Goal: Information Seeking & Learning: Learn about a topic

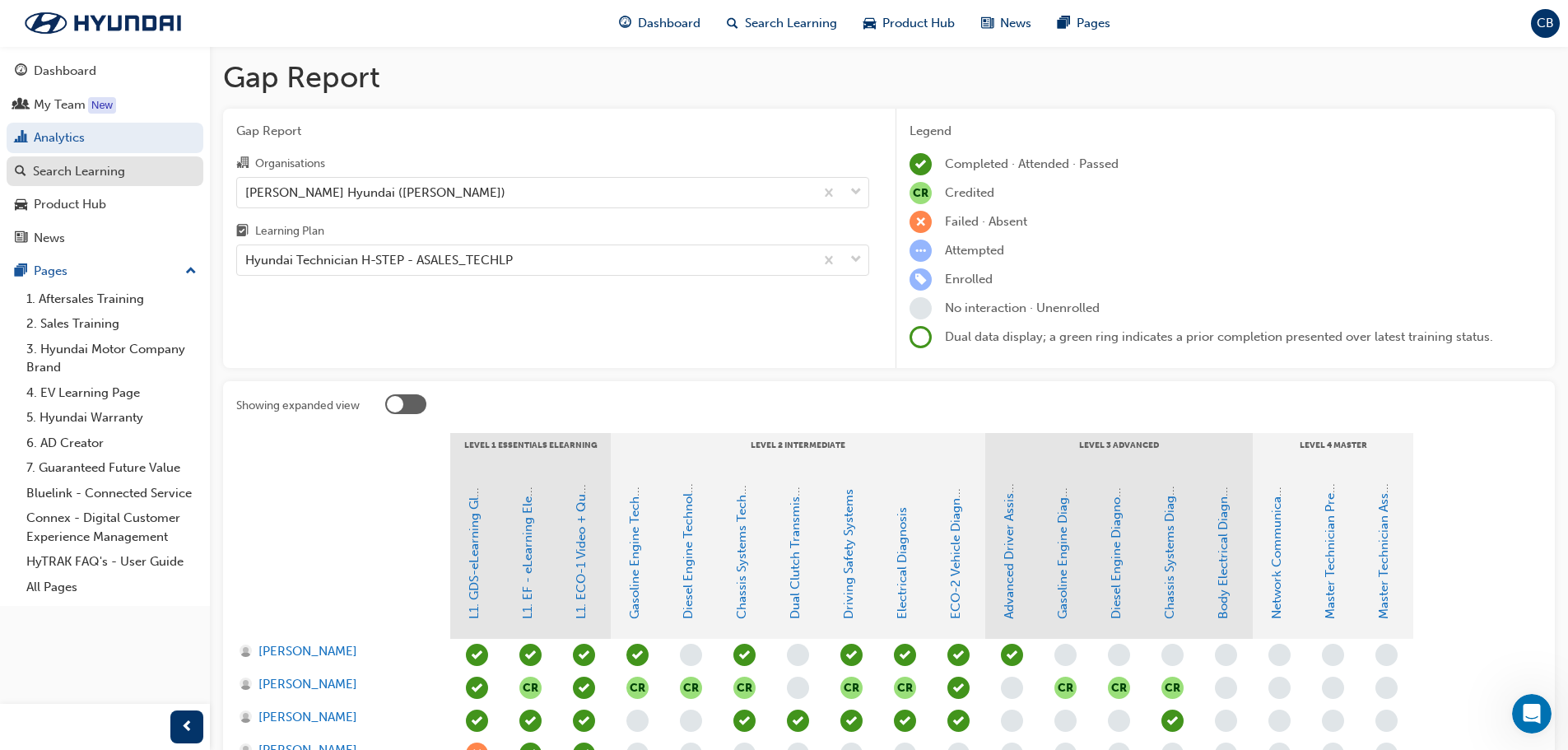
click at [67, 175] on div "Search Learning" at bounding box center [79, 172] width 92 height 19
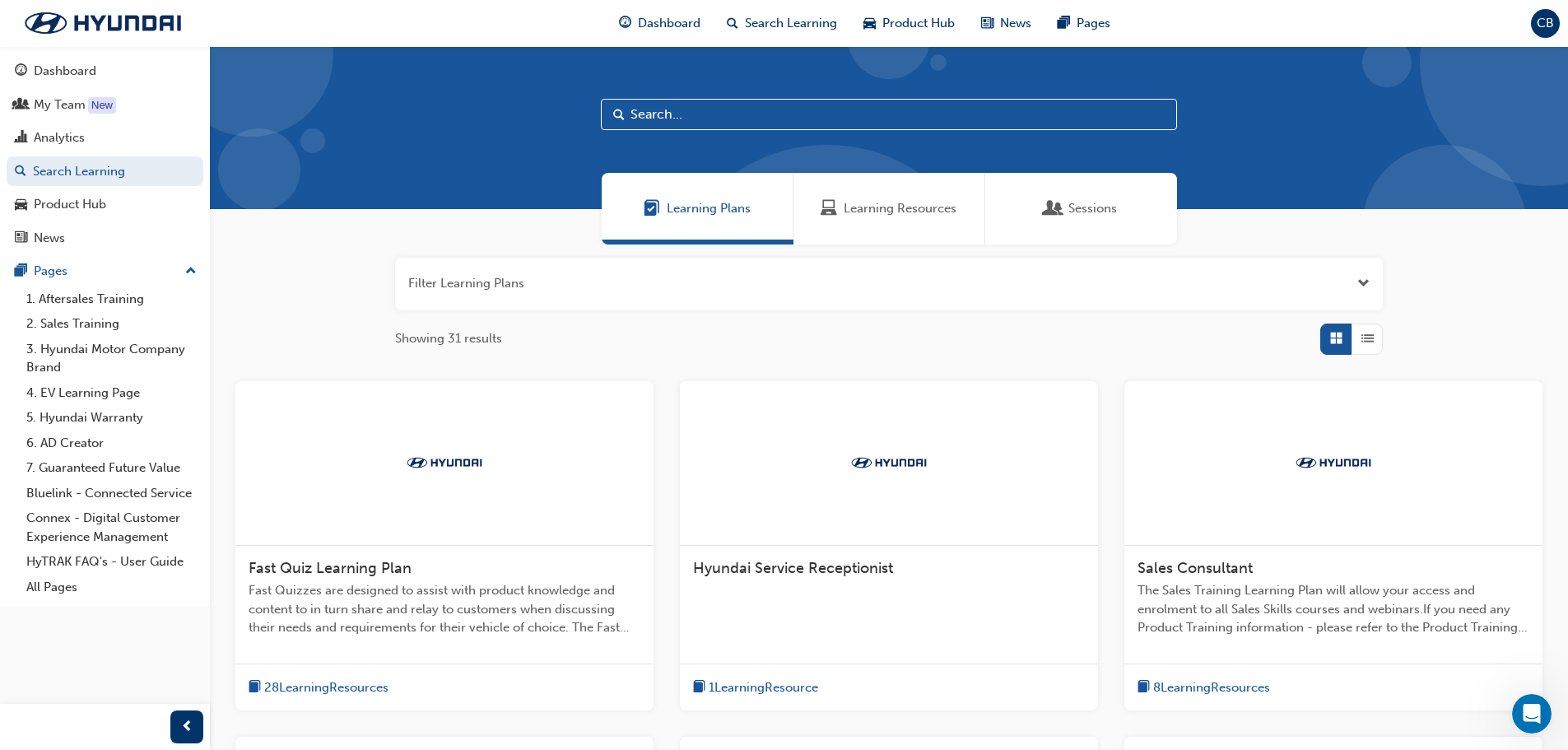
click at [755, 117] on input "text" at bounding box center [889, 113] width 576 height 31
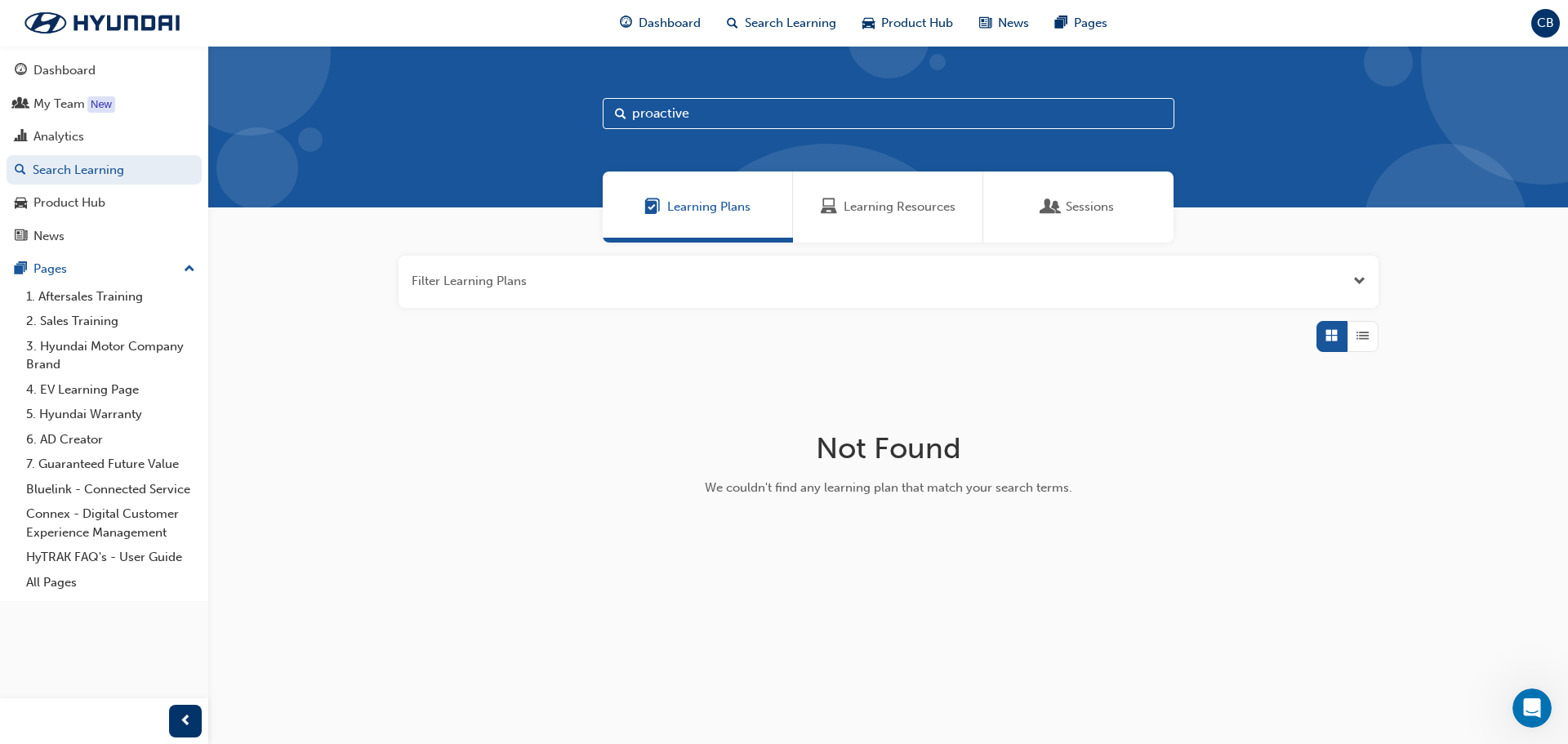
click at [873, 209] on span "Learning Resources" at bounding box center [900, 206] width 112 height 19
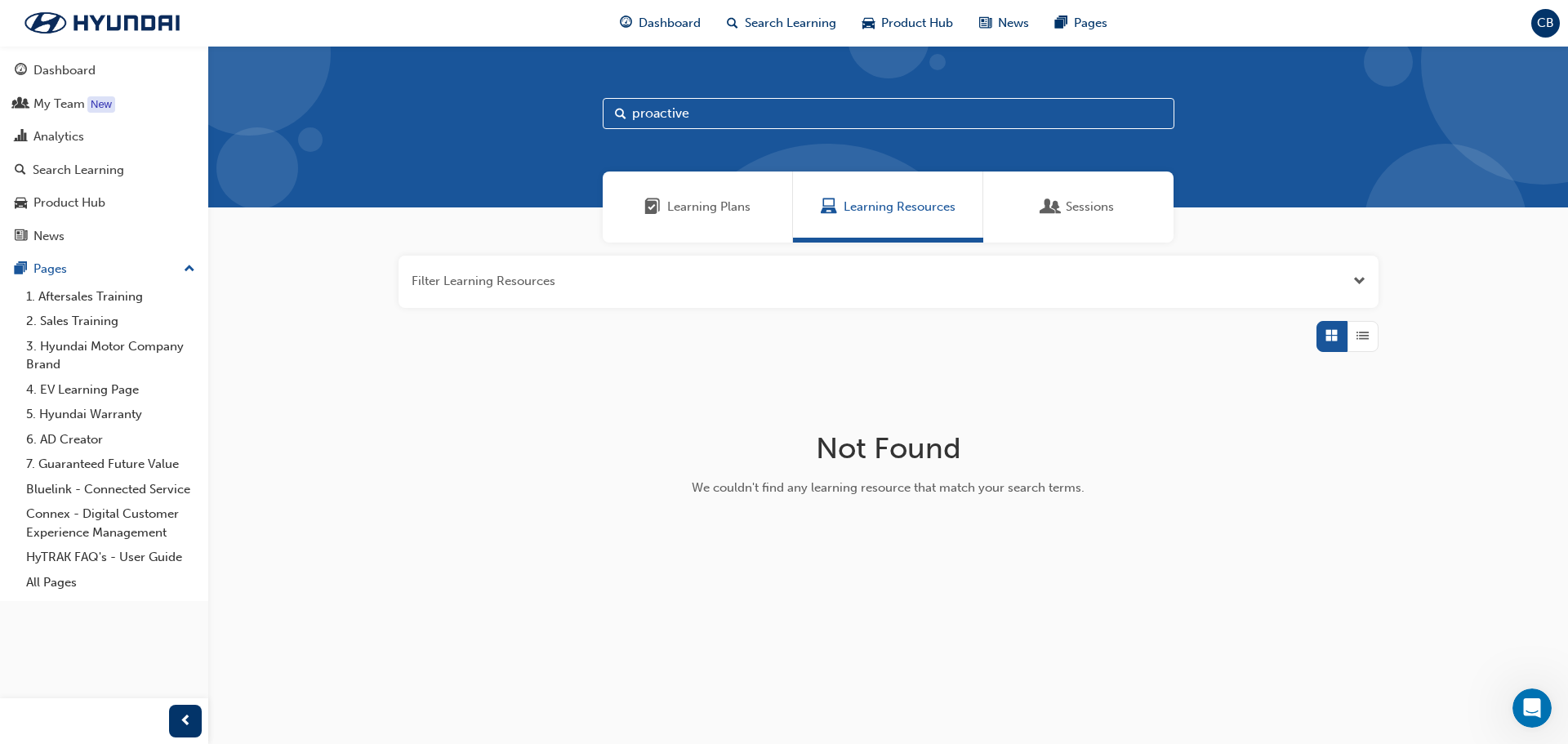
click at [772, 110] on input "proactive" at bounding box center [889, 113] width 571 height 31
type input "p"
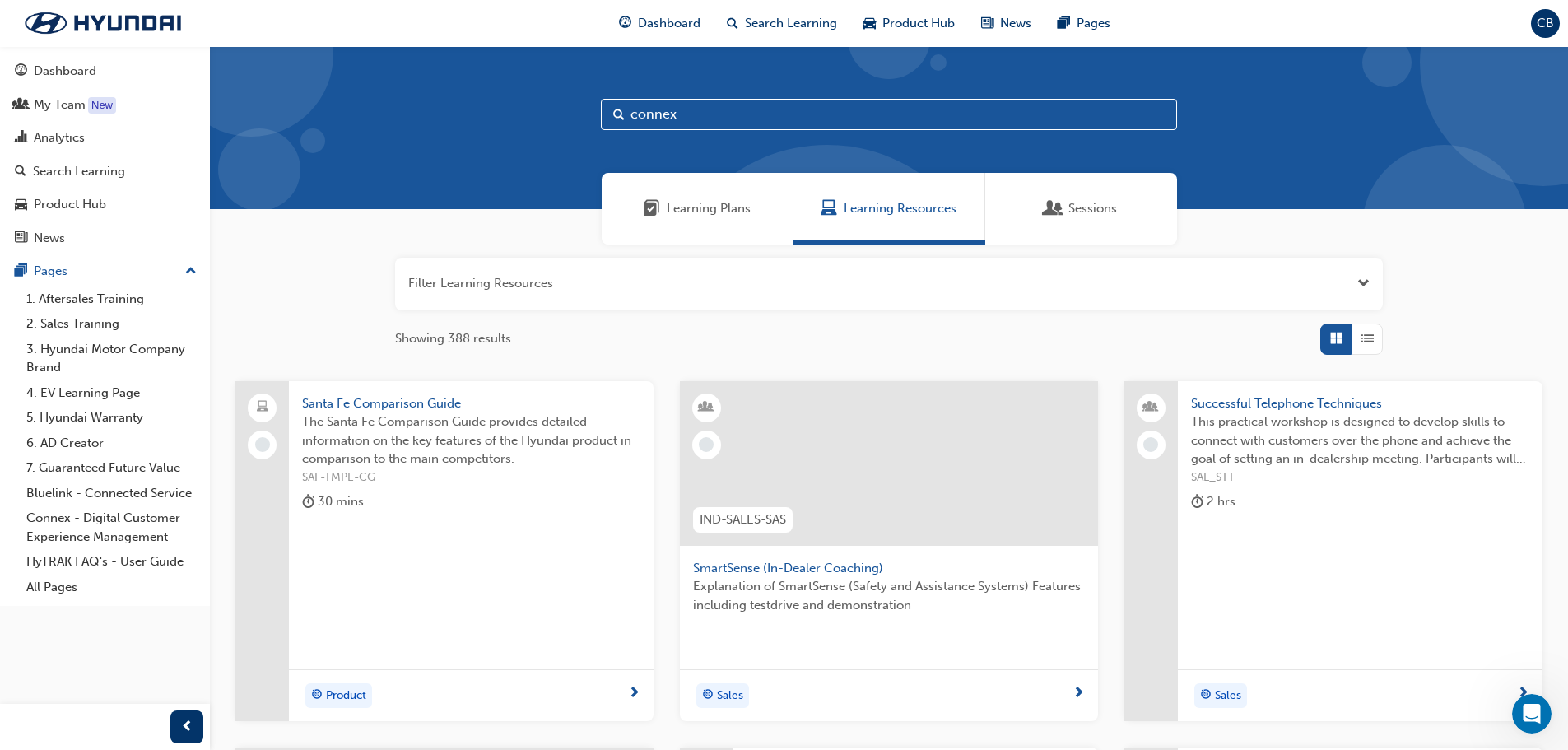
type input "connex"
